Goal: Transaction & Acquisition: Book appointment/travel/reservation

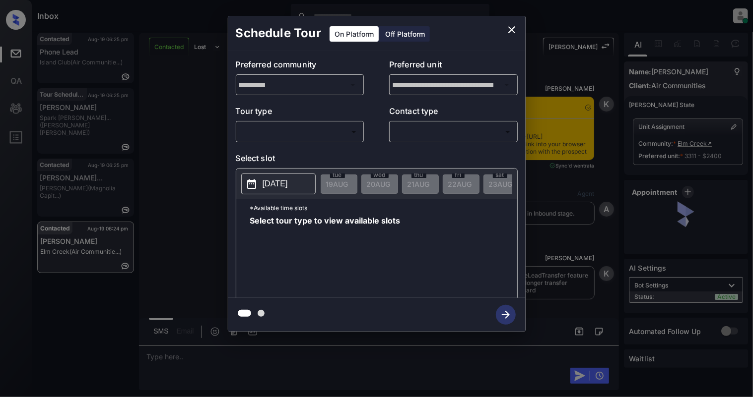
scroll to position [760, 0]
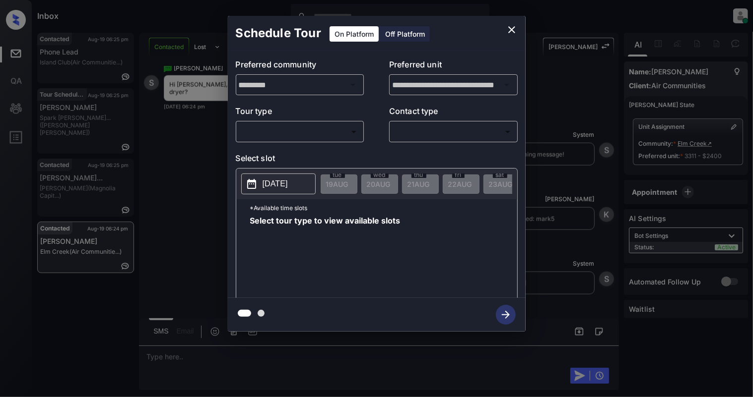
click at [286, 131] on body "Inbox Cynthia Montañez Online Set yourself offline Set yourself on break Profil…" at bounding box center [376, 198] width 753 height 397
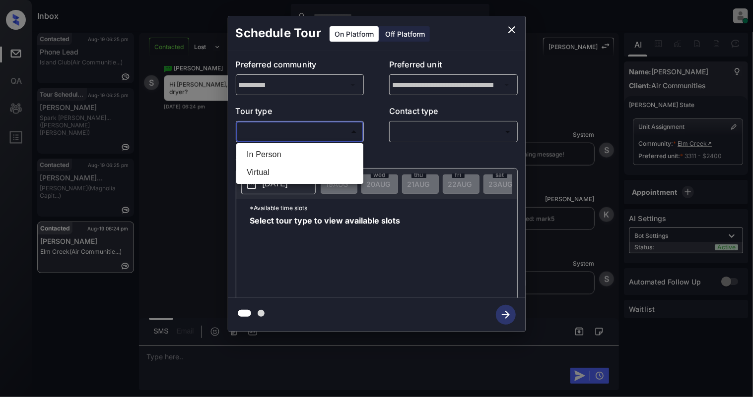
click at [268, 155] on li "In Person" at bounding box center [300, 155] width 122 height 18
type input "********"
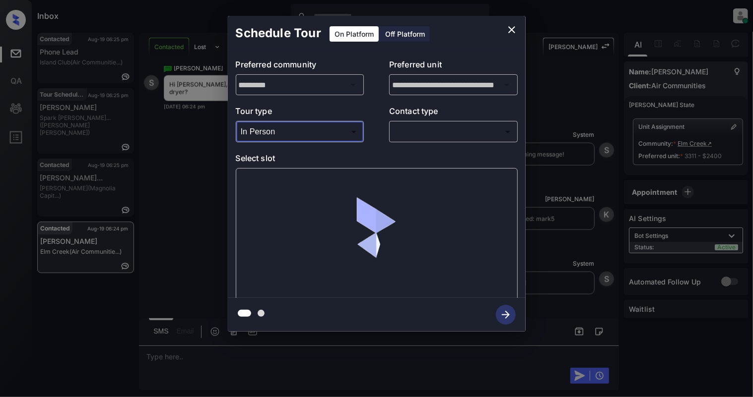
click at [474, 127] on body "Inbox Cynthia Montañez Online Set yourself offline Set yourself on break Profil…" at bounding box center [376, 198] width 753 height 397
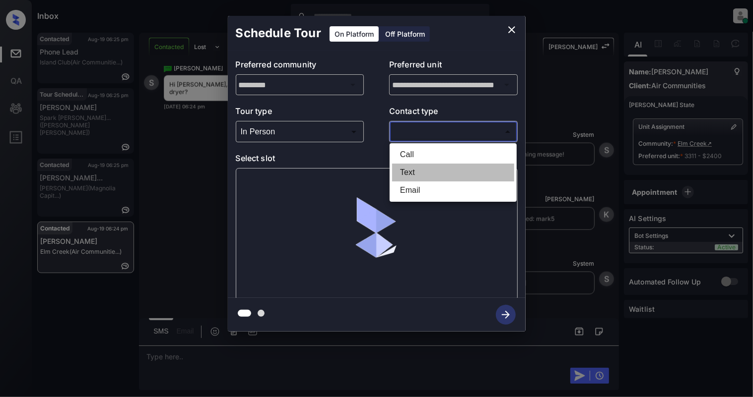
click at [424, 171] on li "Text" at bounding box center [453, 173] width 122 height 18
type input "****"
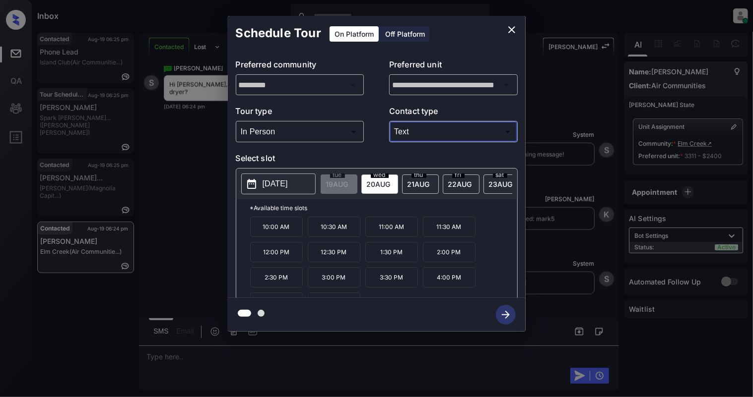
click at [278, 235] on p "10:00 AM" at bounding box center [276, 227] width 53 height 20
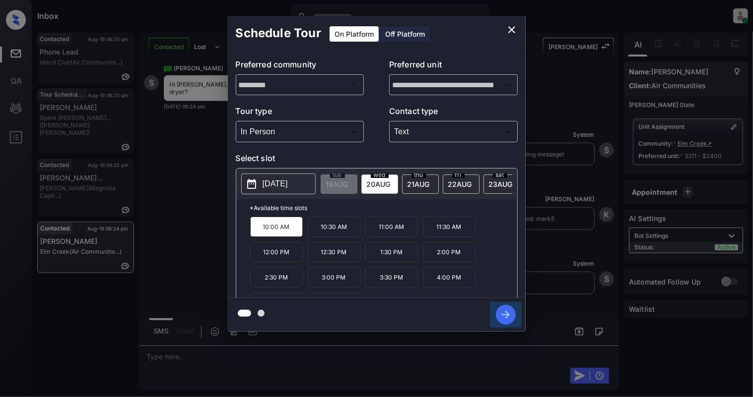
click at [507, 320] on icon "button" at bounding box center [506, 315] width 20 height 20
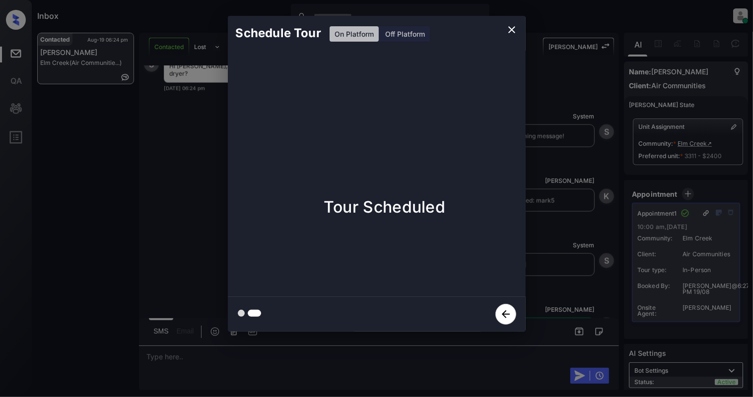
click at [509, 34] on icon "close" at bounding box center [512, 30] width 12 height 12
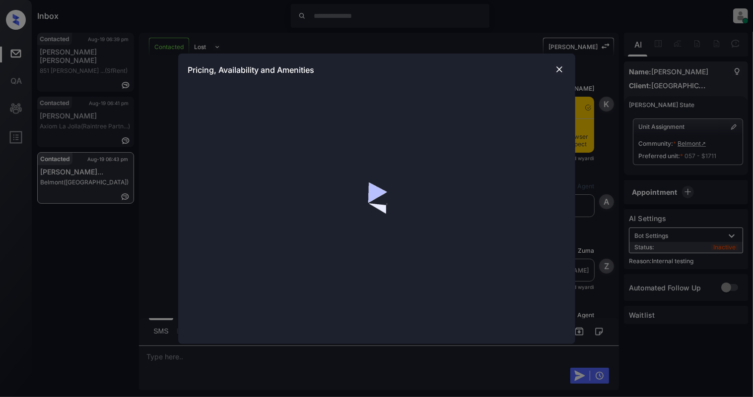
scroll to position [5138, 0]
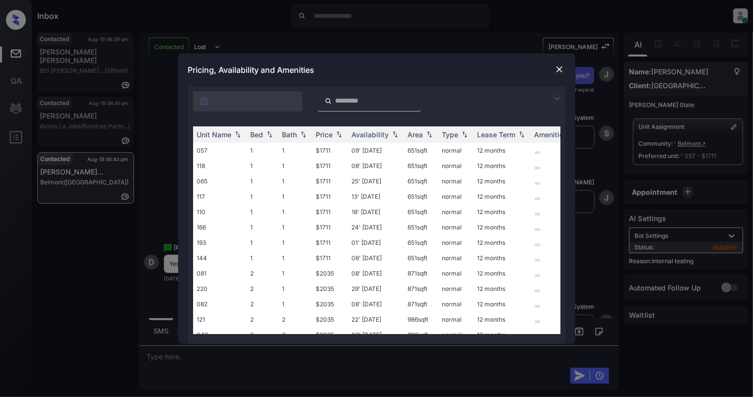
click at [556, 66] on img at bounding box center [559, 69] width 10 height 10
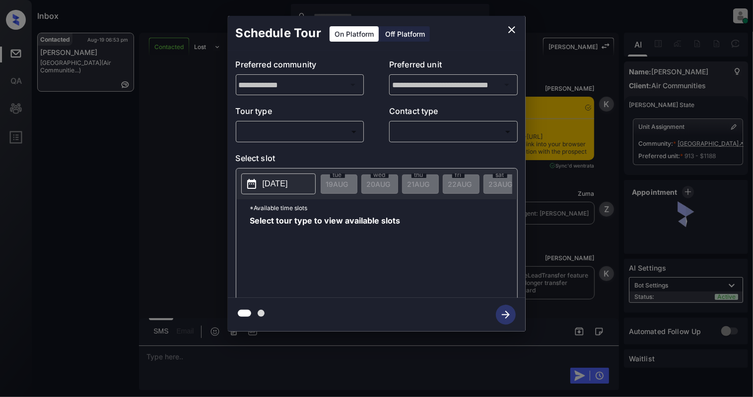
scroll to position [3662, 0]
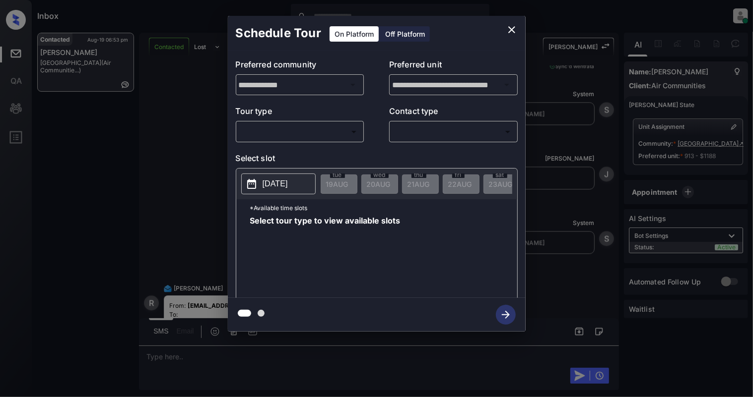
click at [271, 136] on body "Inbox Cynthia Montañez Online Set yourself offline Set yourself on break Profil…" at bounding box center [376, 198] width 753 height 397
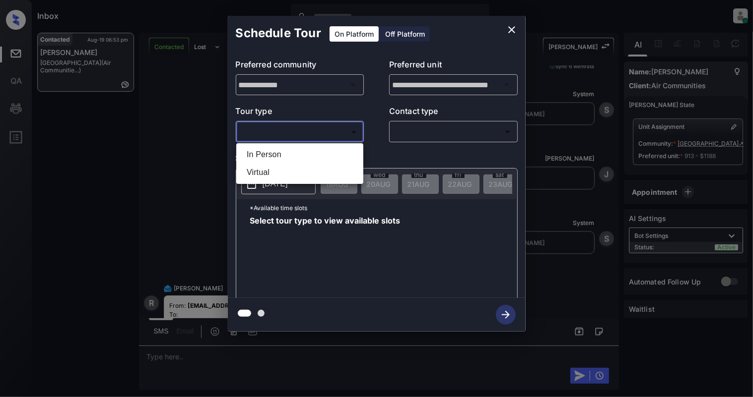
click at [258, 154] on li "In Person" at bounding box center [300, 155] width 122 height 18
type input "********"
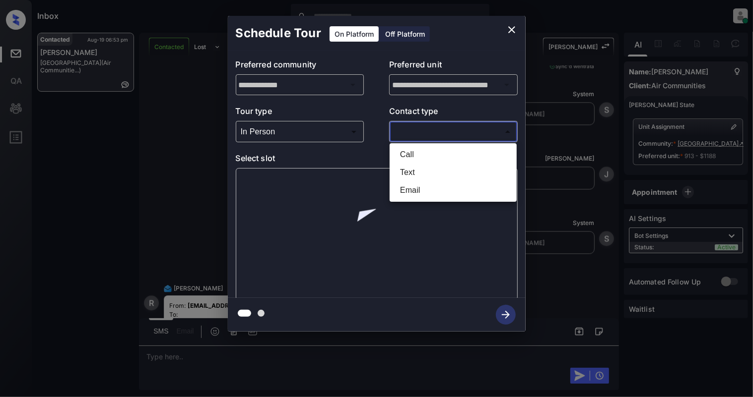
click at [439, 130] on body "Inbox Cynthia Montañez Online Set yourself offline Set yourself on break Profil…" at bounding box center [376, 198] width 753 height 397
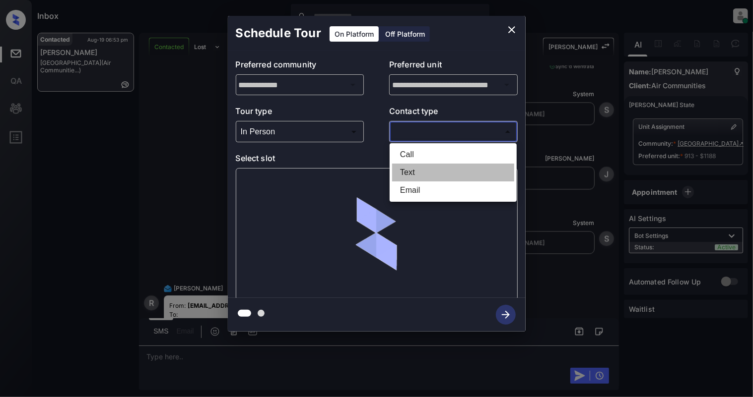
click at [424, 175] on li "Text" at bounding box center [453, 173] width 122 height 18
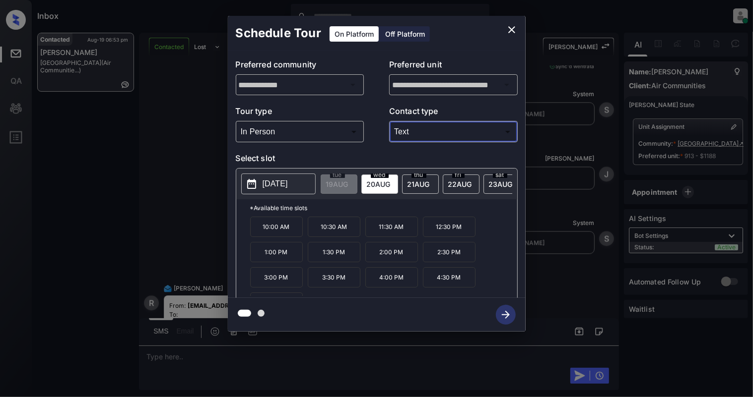
click at [450, 119] on p "Contact type" at bounding box center [453, 113] width 128 height 16
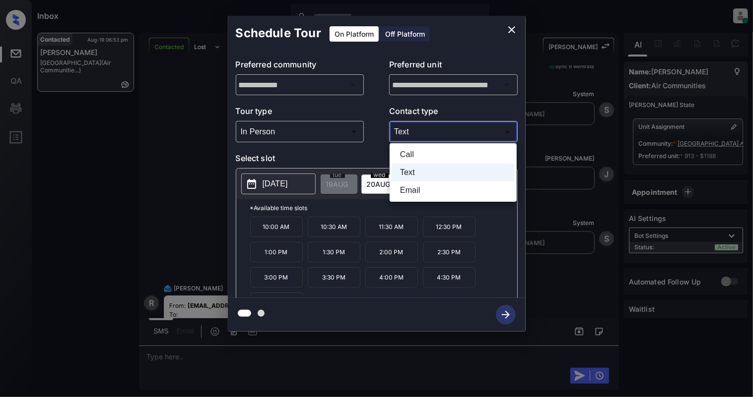
click at [423, 131] on body "Inbox Cynthia Montañez Online Set yourself offline Set yourself on break Profil…" at bounding box center [376, 198] width 753 height 397
click at [421, 193] on li "Email" at bounding box center [453, 191] width 122 height 18
type input "*****"
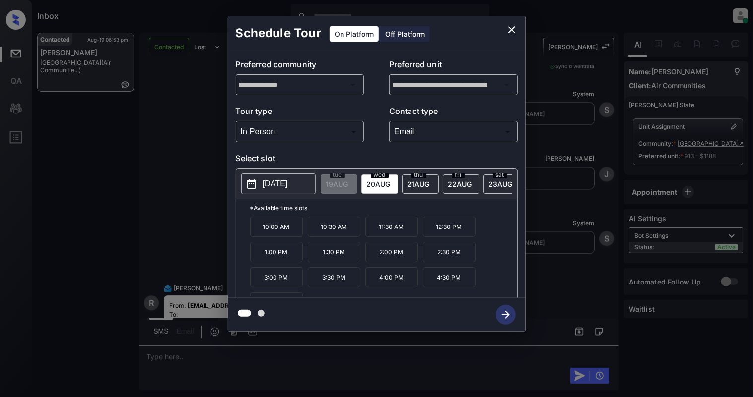
click at [281, 285] on p "3:00 PM" at bounding box center [276, 277] width 53 height 20
click at [502, 316] on icon "button" at bounding box center [506, 315] width 20 height 20
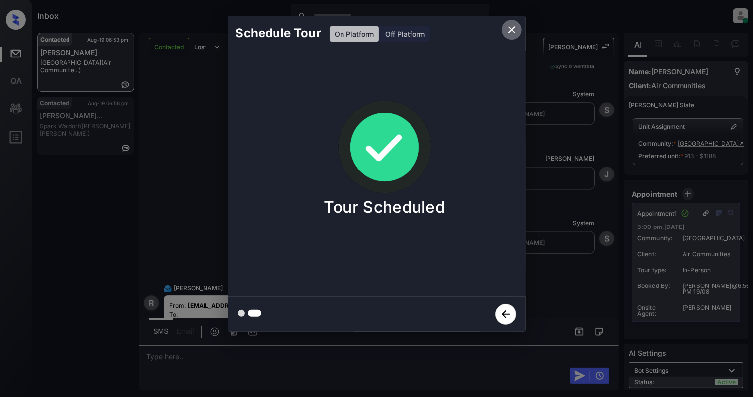
click at [513, 22] on button "close" at bounding box center [512, 30] width 20 height 20
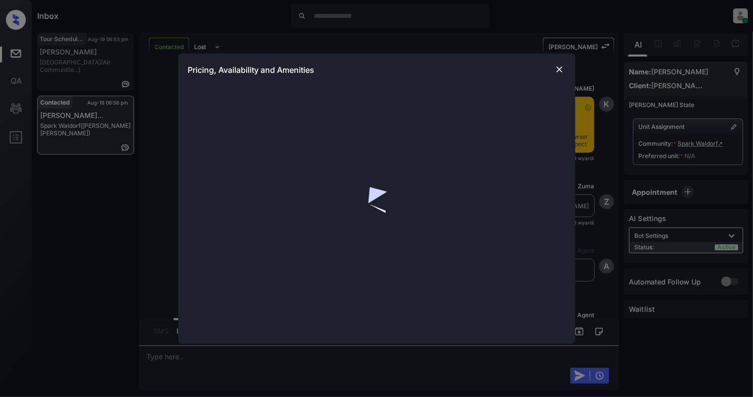
scroll to position [1678, 0]
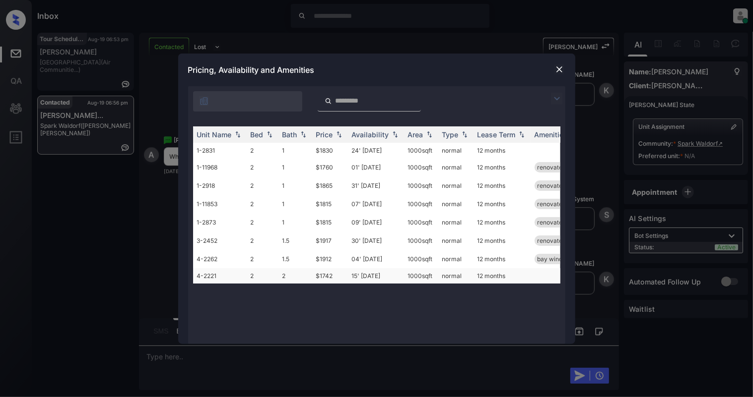
click at [346, 275] on td "$1742" at bounding box center [330, 275] width 36 height 15
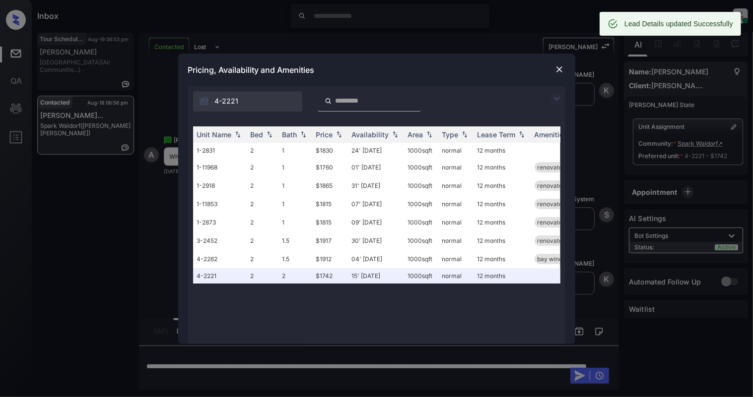
click at [559, 66] on img at bounding box center [559, 69] width 10 height 10
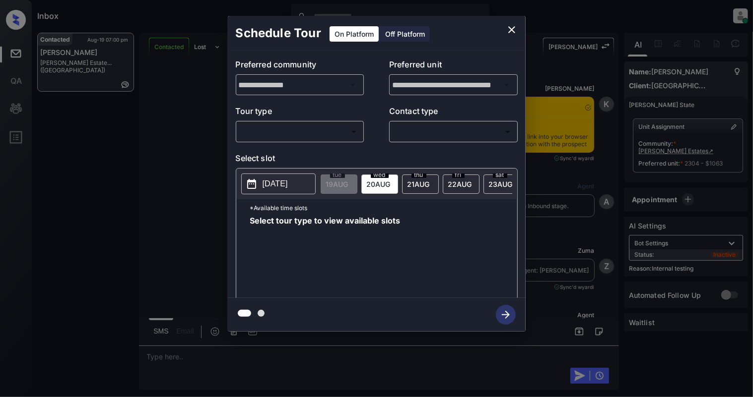
scroll to position [3071, 0]
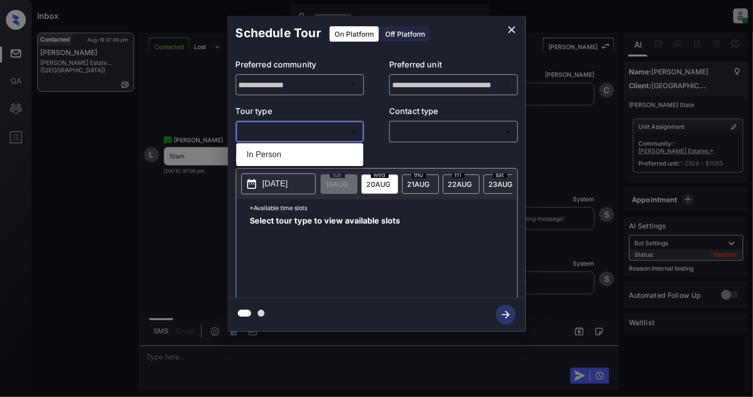
click at [300, 132] on body "Inbox [PERSON_NAME] Online Set yourself offline Set yourself on break Profile S…" at bounding box center [376, 198] width 753 height 397
click at [284, 155] on li "In Person" at bounding box center [300, 155] width 122 height 18
type input "********"
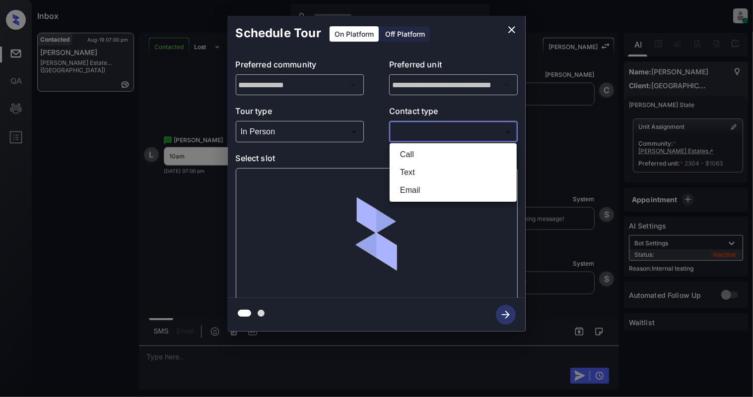
click at [493, 126] on body "Inbox [PERSON_NAME] Online Set yourself offline Set yourself on break Profile S…" at bounding box center [376, 198] width 753 height 397
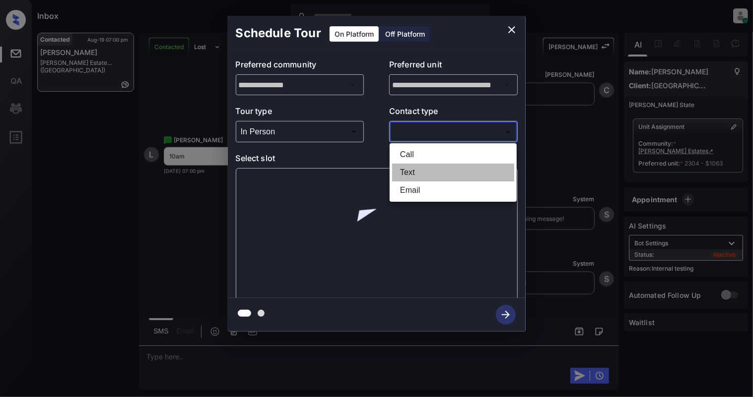
click at [426, 169] on li "Text" at bounding box center [453, 173] width 122 height 18
type input "****"
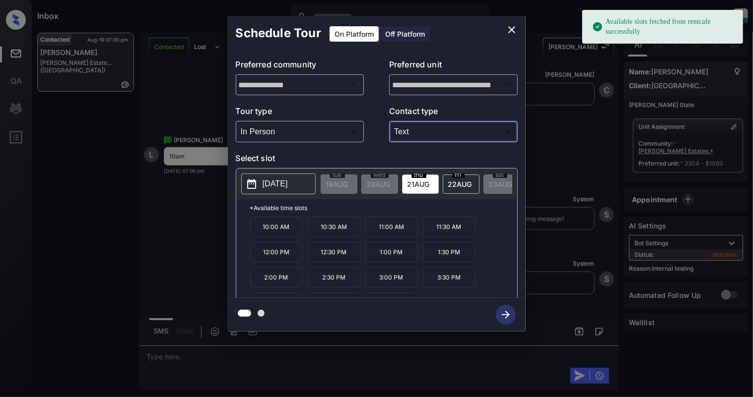
click at [287, 186] on p "[DATE]" at bounding box center [274, 184] width 25 height 12
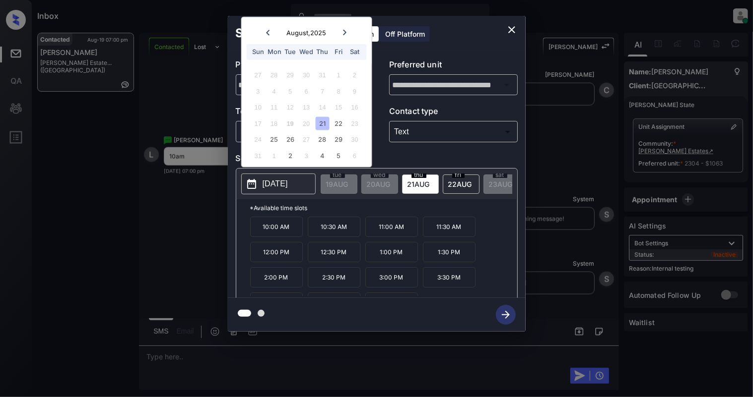
click at [281, 237] on p "10:00 AM" at bounding box center [276, 227] width 53 height 20
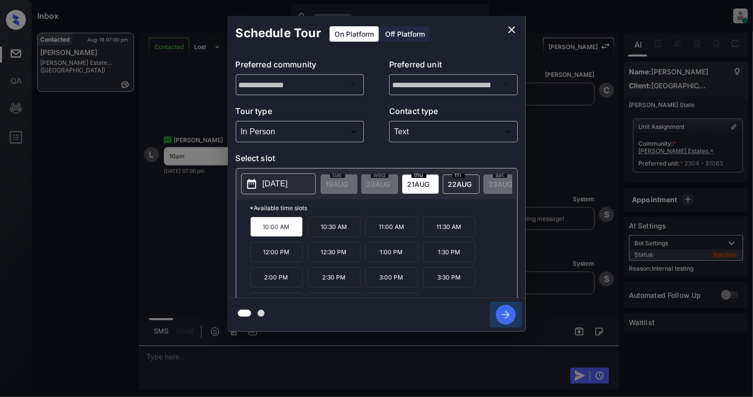
click at [507, 312] on icon "button" at bounding box center [506, 315] width 20 height 20
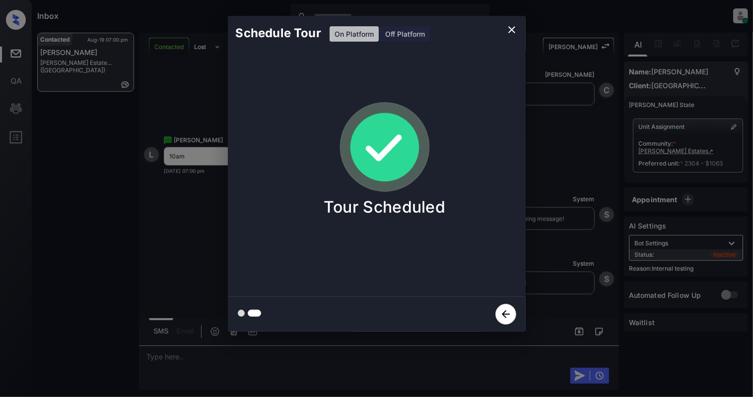
click at [508, 27] on icon "close" at bounding box center [511, 29] width 7 height 7
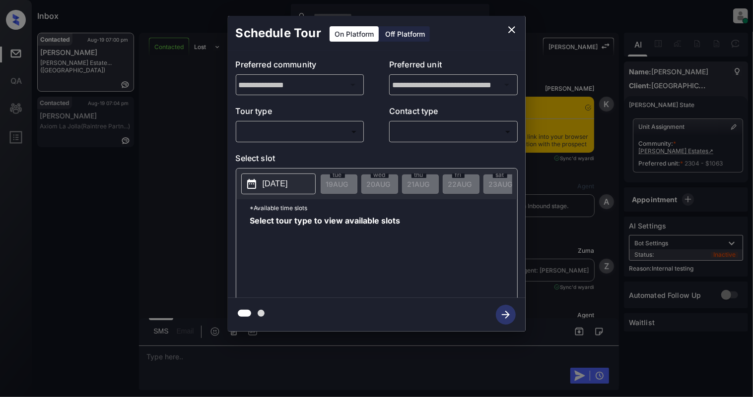
scroll to position [3071, 0]
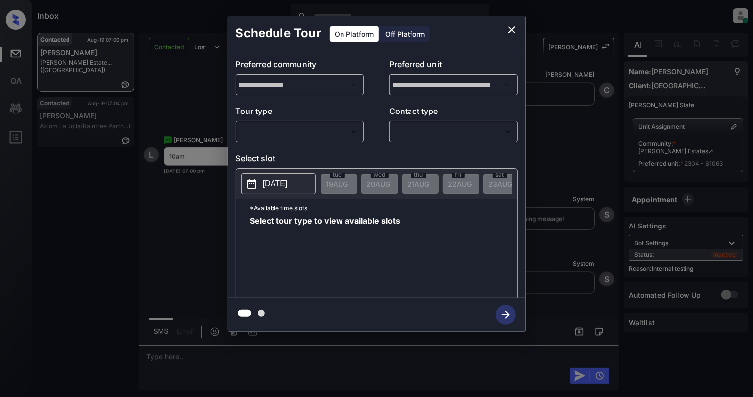
click at [281, 124] on body "Inbox Cynthia Montañez Online Set yourself offline Set yourself on break Profil…" at bounding box center [376, 198] width 753 height 397
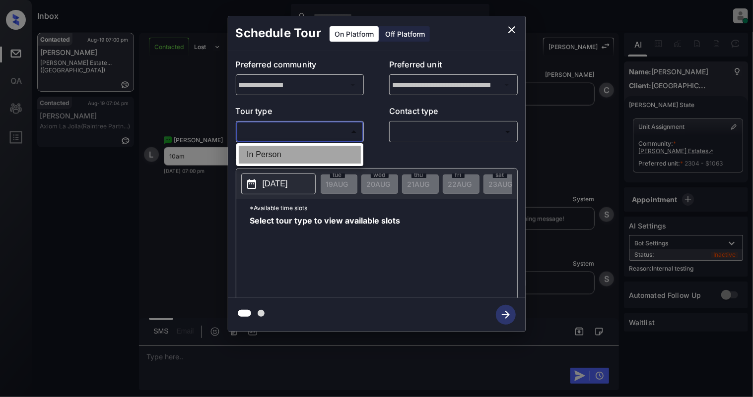
click at [284, 157] on li "In Person" at bounding box center [300, 155] width 122 height 18
type input "********"
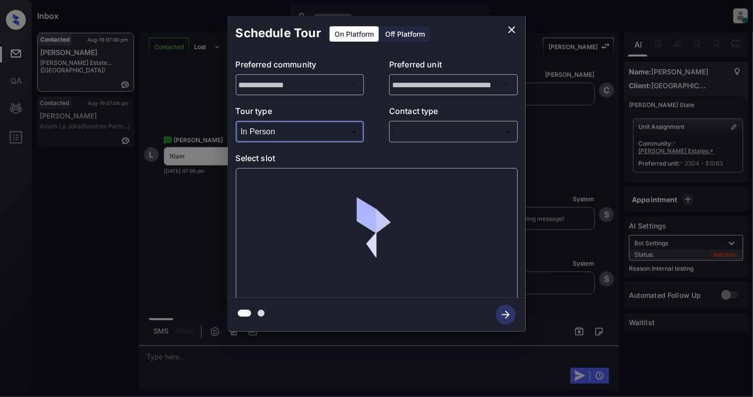
click at [447, 122] on div "​ ​" at bounding box center [453, 131] width 128 height 21
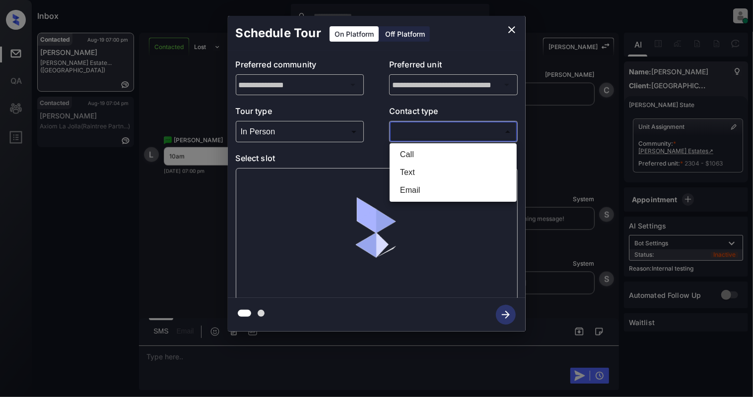
click at [447, 137] on body "Inbox Cynthia Montañez Online Set yourself offline Set yourself on break Profil…" at bounding box center [376, 198] width 753 height 397
click at [418, 168] on li "Text" at bounding box center [453, 173] width 122 height 18
type input "****"
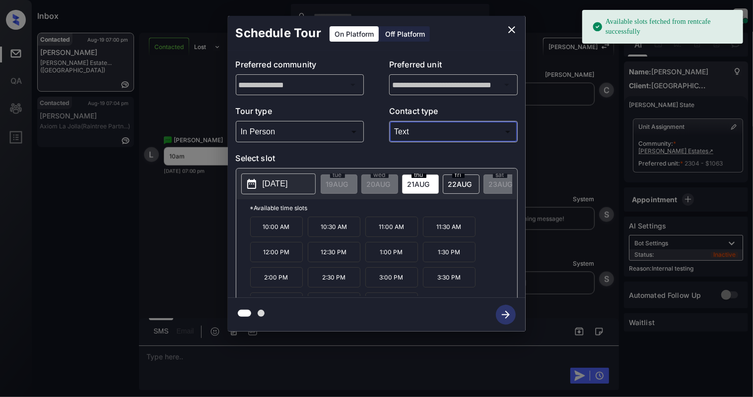
click at [280, 233] on p "10:00 AM" at bounding box center [276, 227] width 53 height 20
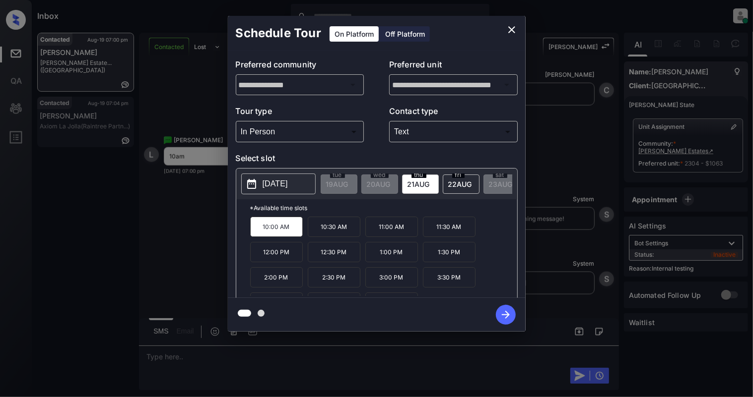
click at [508, 308] on icon "button" at bounding box center [506, 315] width 20 height 20
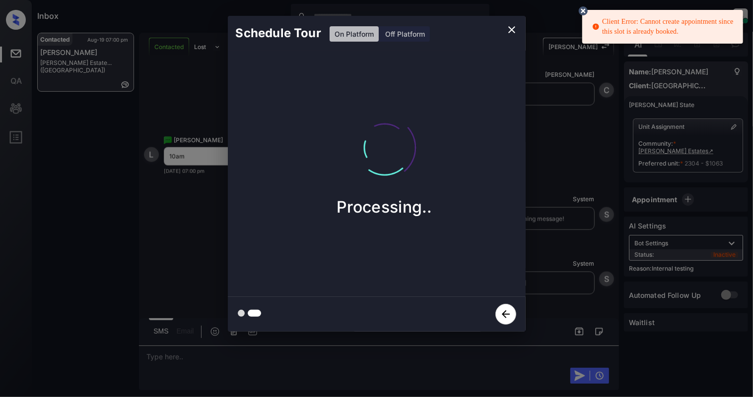
click at [580, 10] on icon at bounding box center [582, 10] width 9 height 9
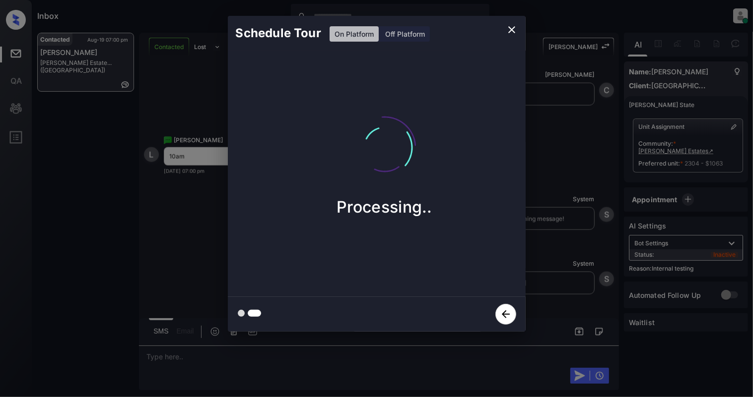
click at [511, 28] on icon "close" at bounding box center [512, 30] width 12 height 12
